Goal: Task Accomplishment & Management: Use online tool/utility

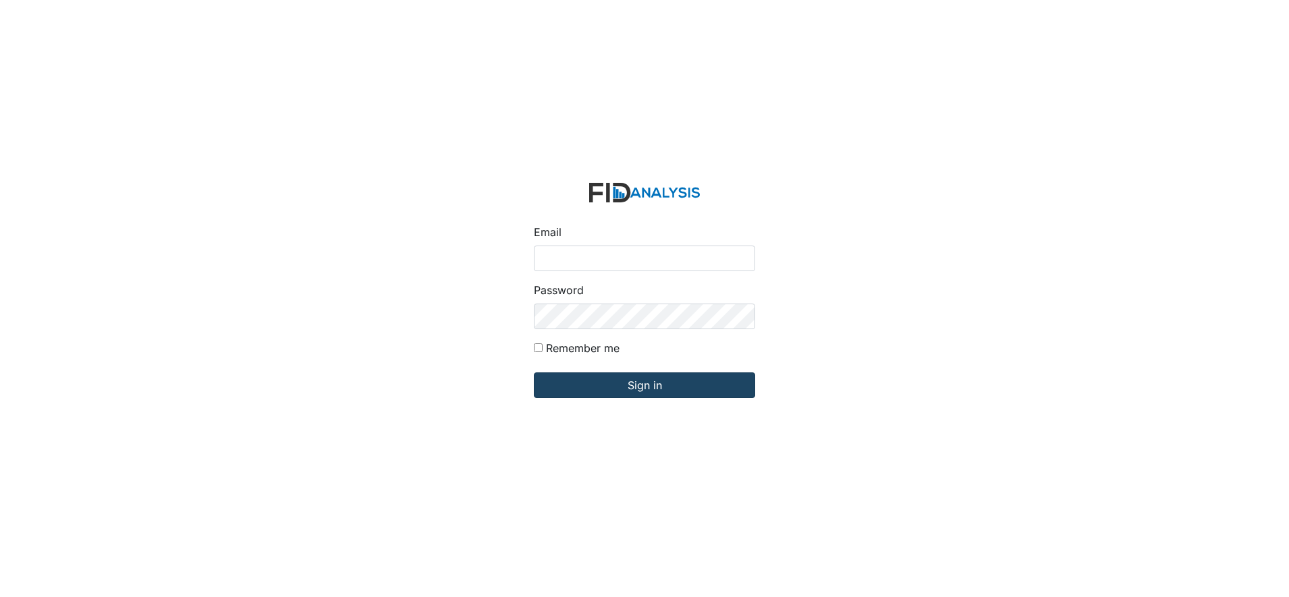
type input "[EMAIL_ADDRESS][DOMAIN_NAME]"
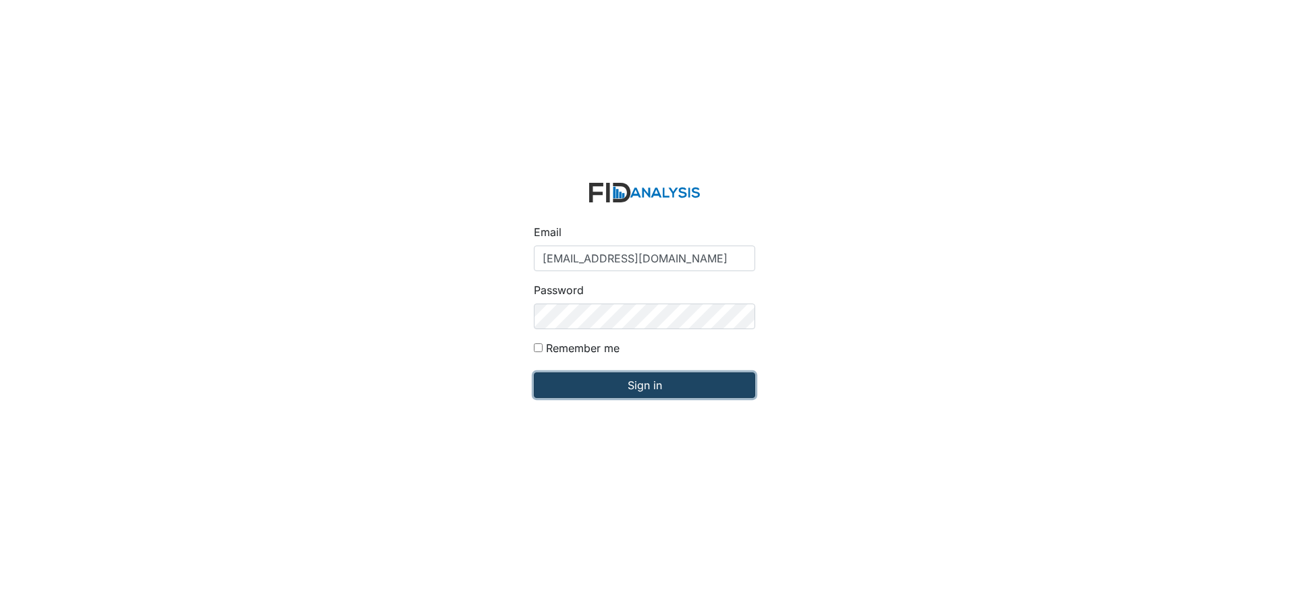
click at [660, 379] on input "Sign in" at bounding box center [644, 385] width 221 height 26
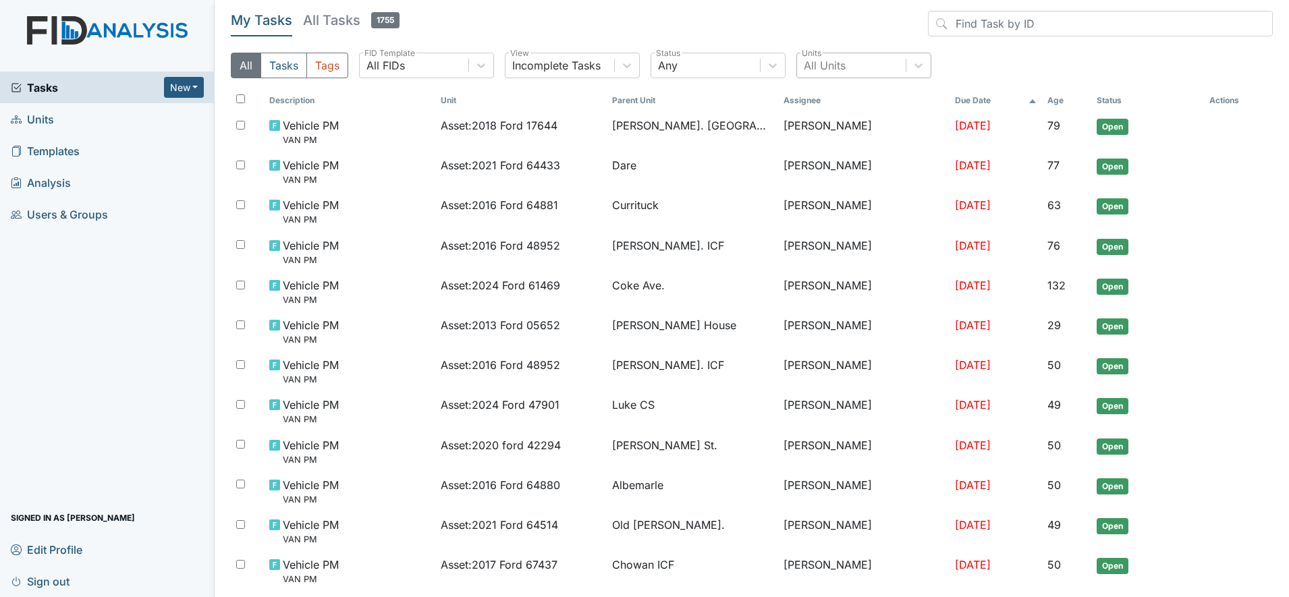
click at [818, 67] on div "All Units" at bounding box center [825, 65] width 42 height 16
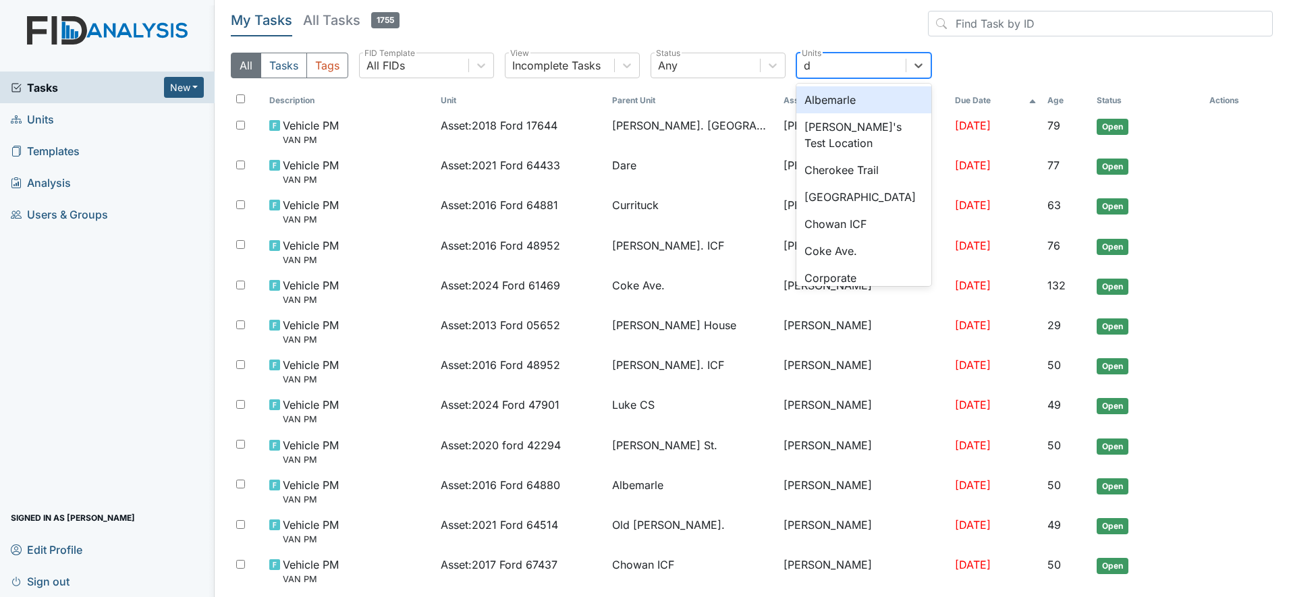
type input "da"
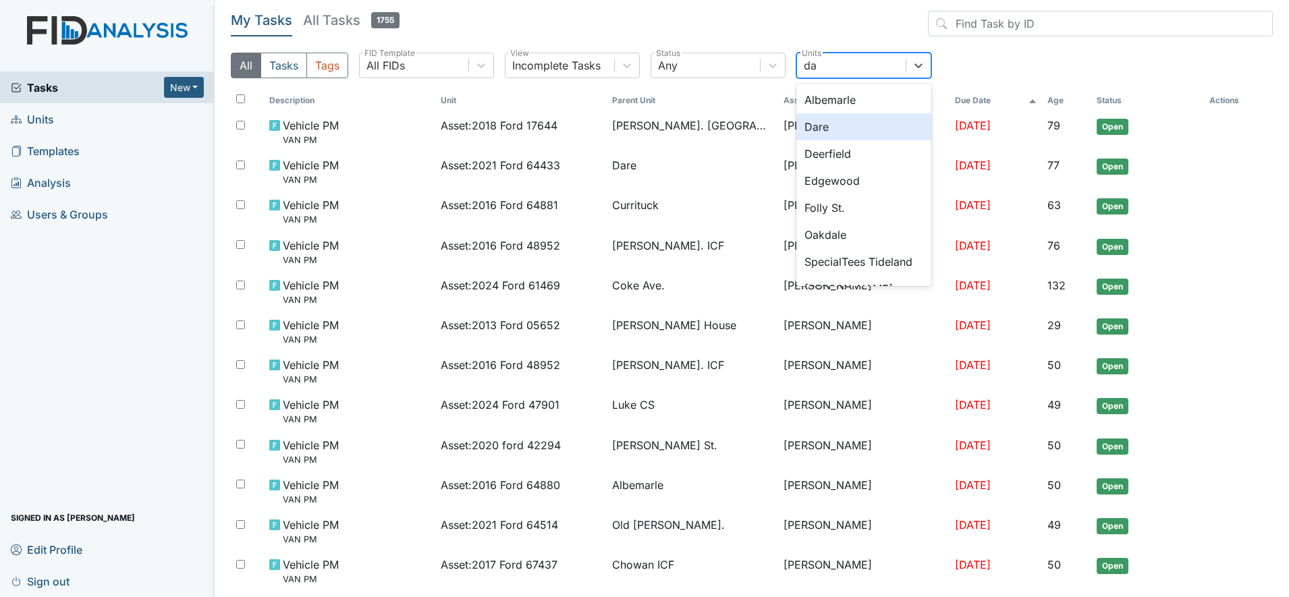
click at [826, 122] on div "Dare" at bounding box center [863, 126] width 135 height 27
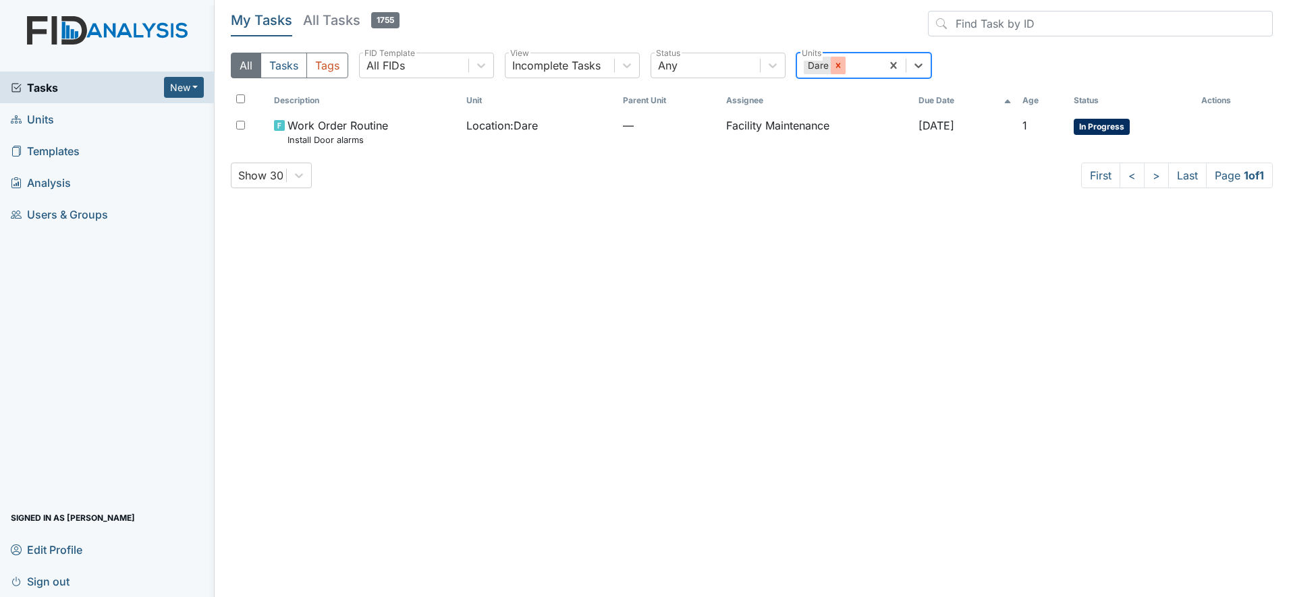
click at [842, 69] on icon at bounding box center [837, 65] width 9 height 9
